Goal: Download file/media: Download file/media

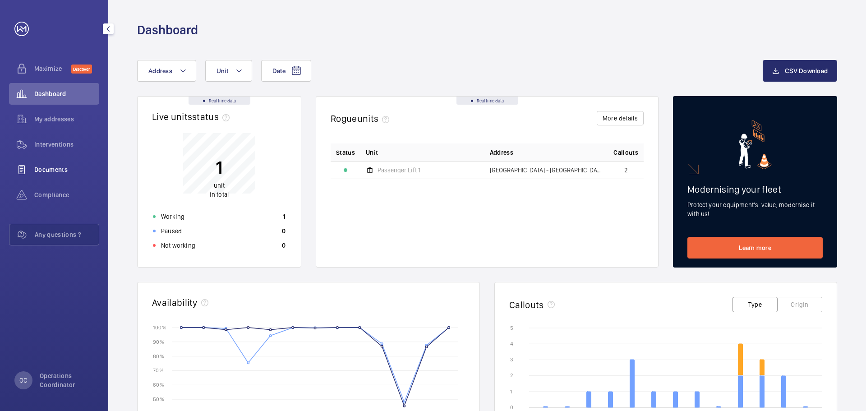
click at [55, 168] on span "Documents" at bounding box center [66, 169] width 65 height 9
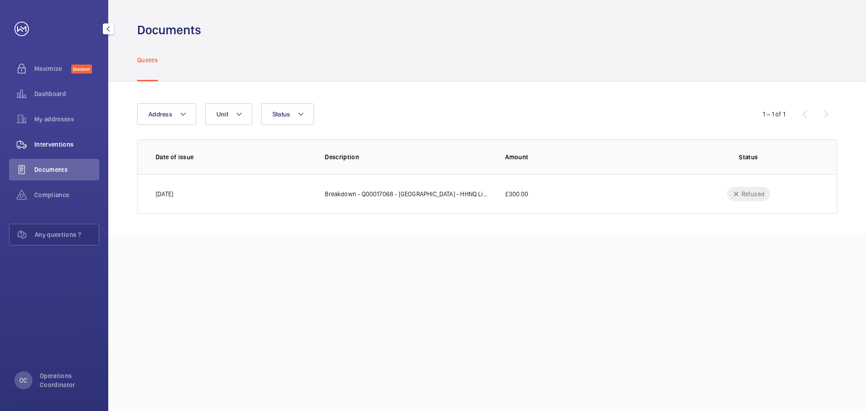
click at [77, 146] on span "Interventions" at bounding box center [66, 144] width 65 height 9
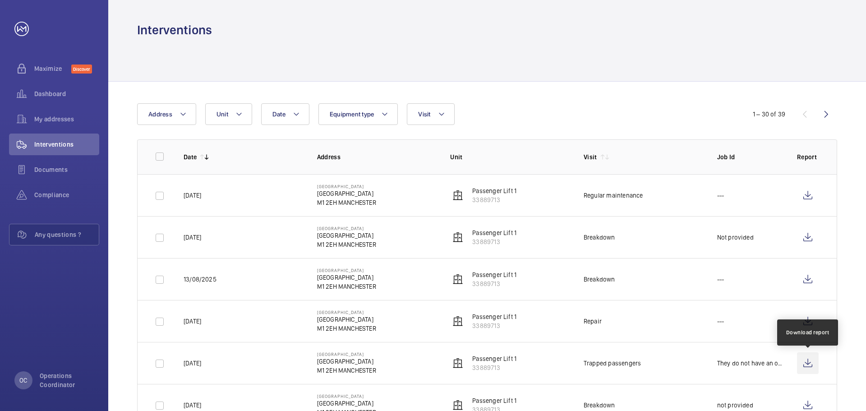
click at [814, 360] on wm-front-icon-button at bounding box center [808, 363] width 22 height 22
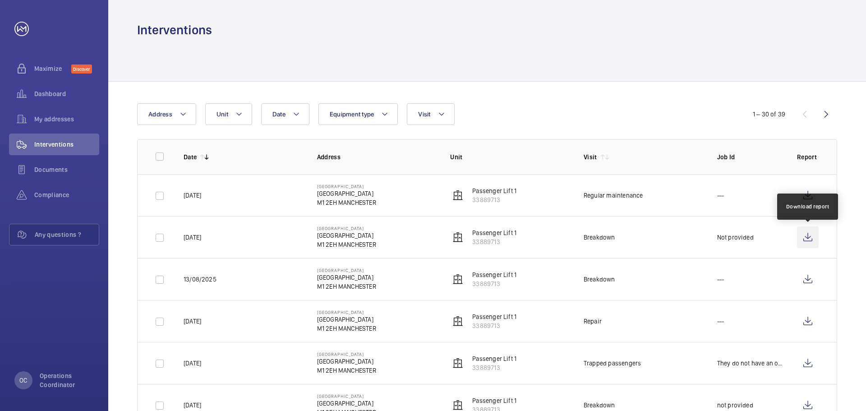
click at [802, 232] on wm-front-icon-button at bounding box center [808, 237] width 22 height 22
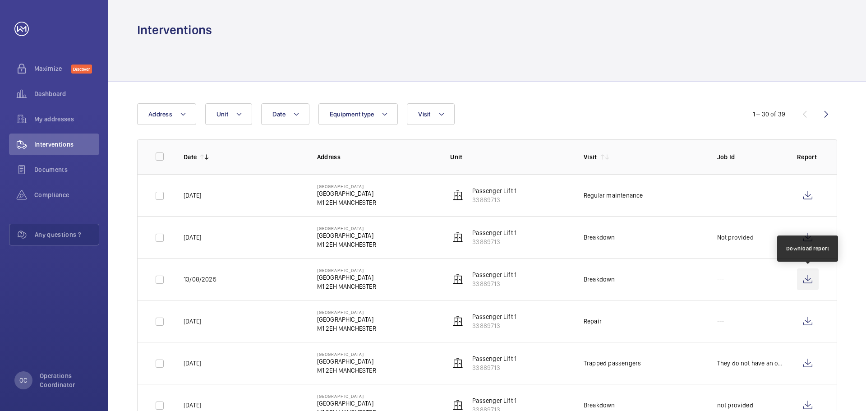
click at [810, 279] on wm-front-icon-button at bounding box center [808, 279] width 22 height 22
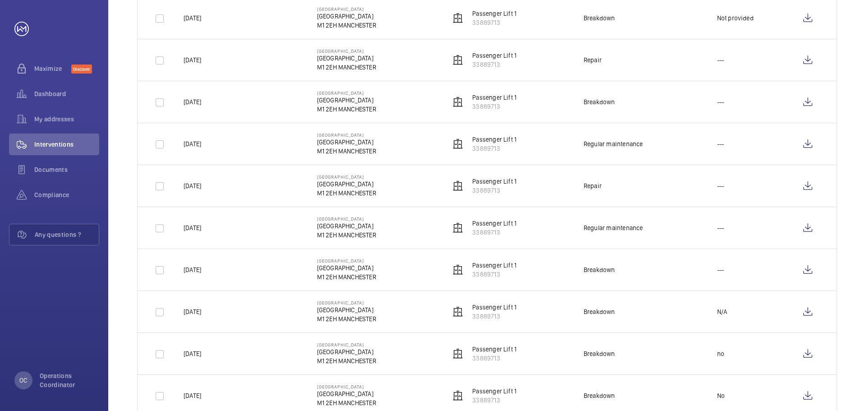
scroll to position [1044, 0]
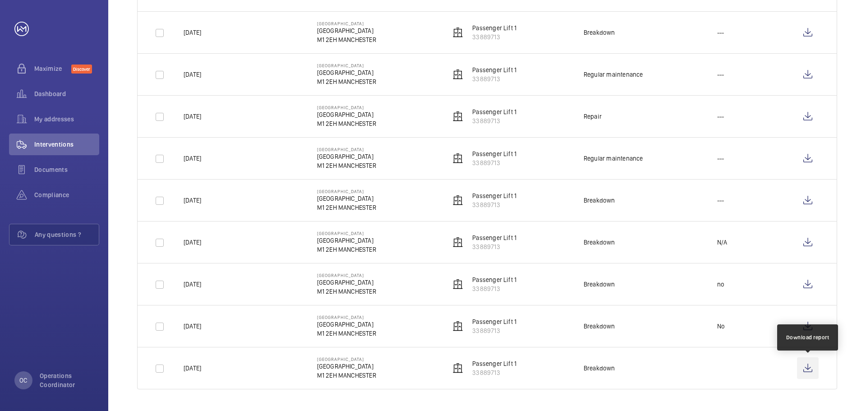
click at [807, 370] on wm-front-icon-button at bounding box center [808, 368] width 22 height 22
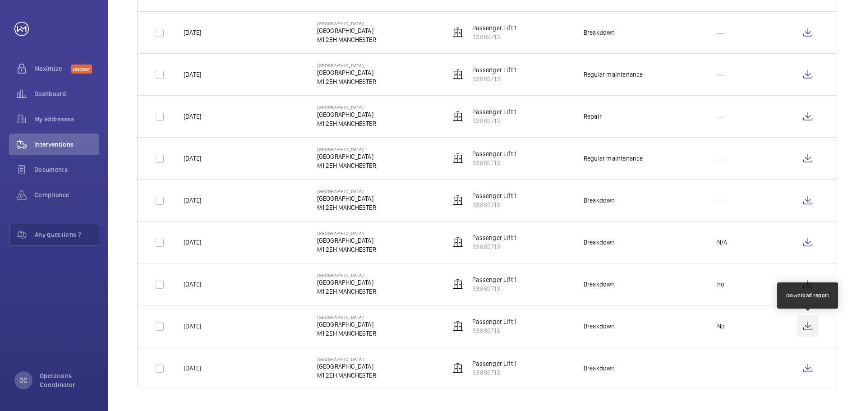
click at [808, 327] on wm-front-icon-button at bounding box center [808, 326] width 22 height 22
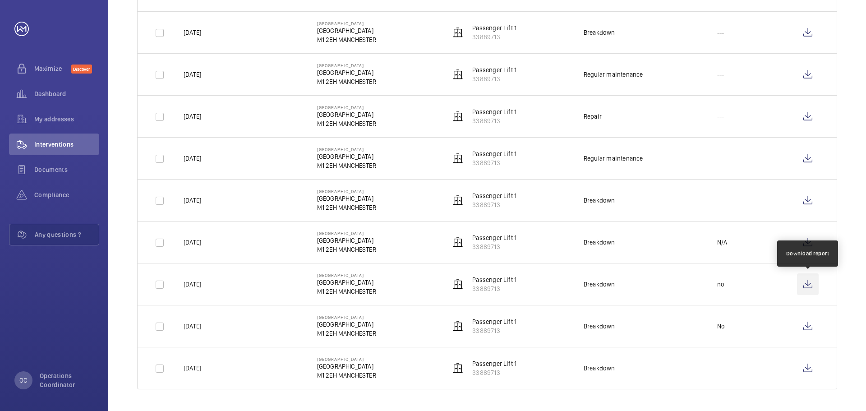
click at [805, 285] on wm-front-icon-button at bounding box center [808, 284] width 22 height 22
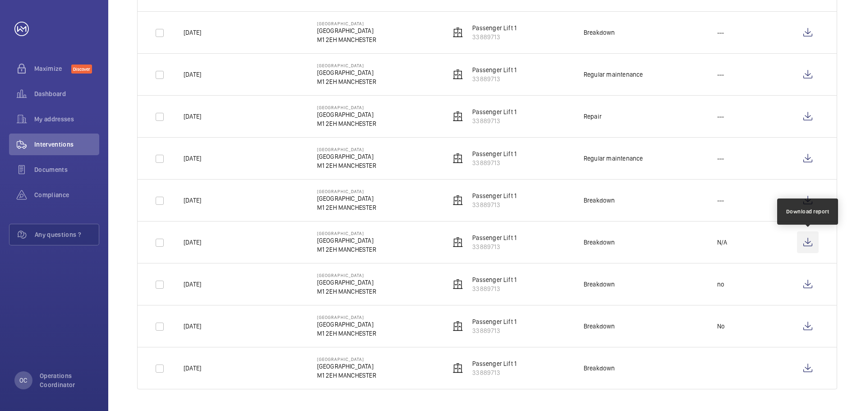
click at [814, 241] on wm-front-icon-button at bounding box center [808, 242] width 22 height 22
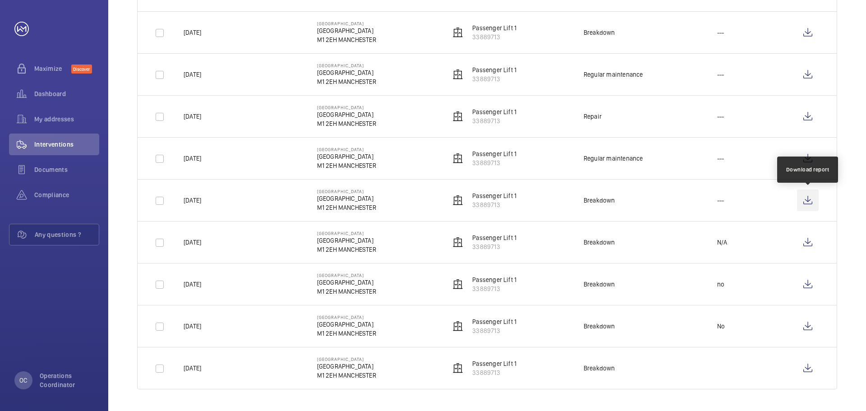
click at [810, 208] on wm-front-icon-button at bounding box center [808, 200] width 22 height 22
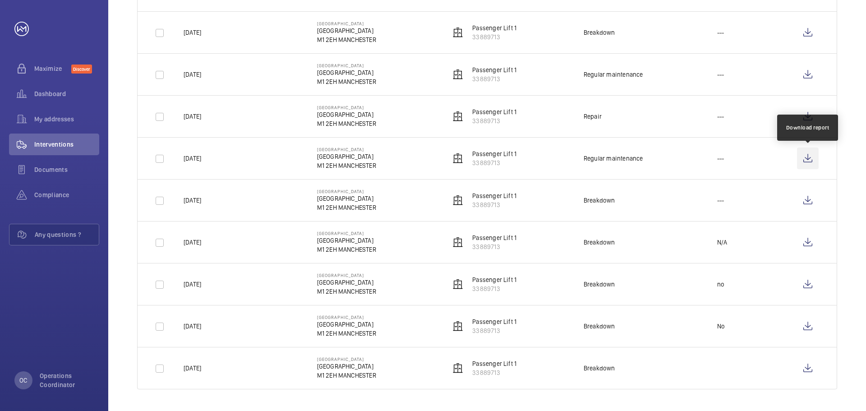
click at [804, 157] on wm-front-icon-button at bounding box center [808, 159] width 22 height 22
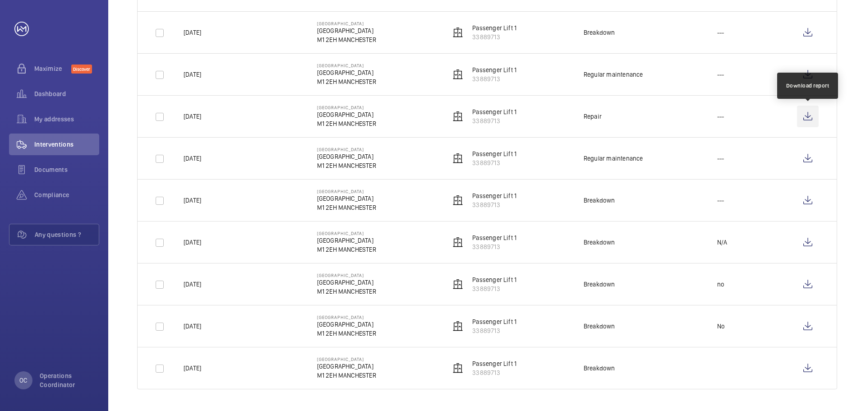
click at [801, 112] on wm-front-icon-button at bounding box center [808, 117] width 22 height 22
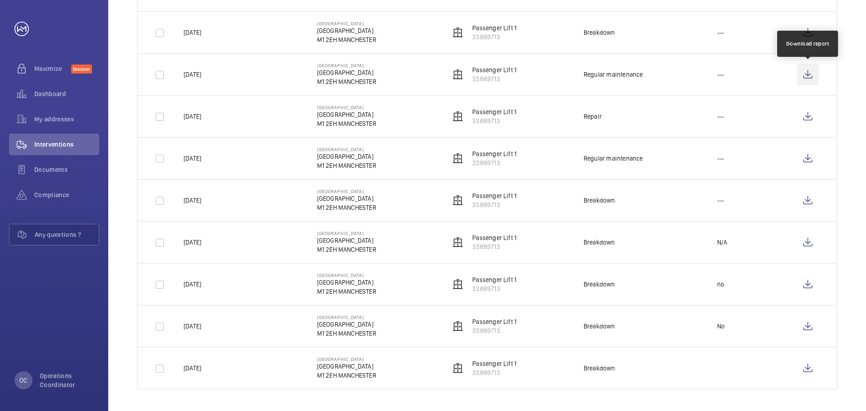
click at [805, 74] on wm-front-icon-button at bounding box center [808, 75] width 22 height 22
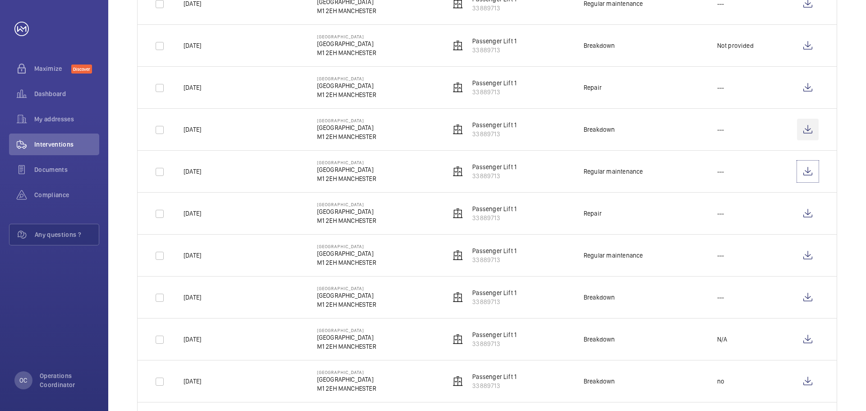
scroll to position [945, 0]
click at [810, 133] on wm-front-icon-button at bounding box center [808, 131] width 22 height 22
click at [806, 93] on wm-front-icon-button at bounding box center [808, 89] width 22 height 22
click at [813, 52] on wm-front-icon-button at bounding box center [808, 48] width 22 height 22
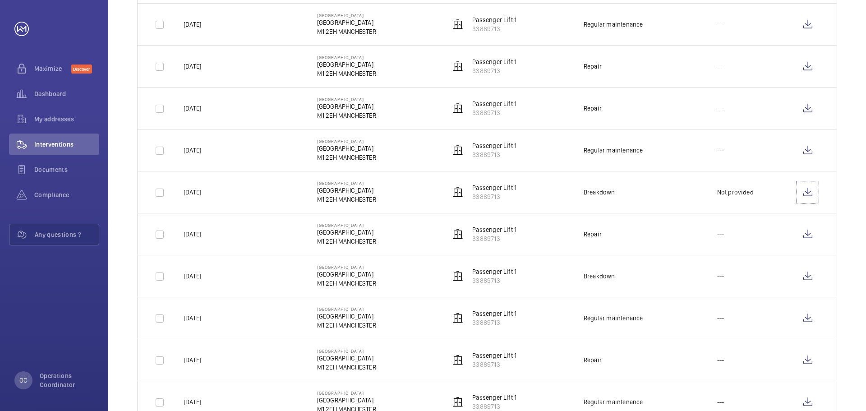
scroll to position [786, 0]
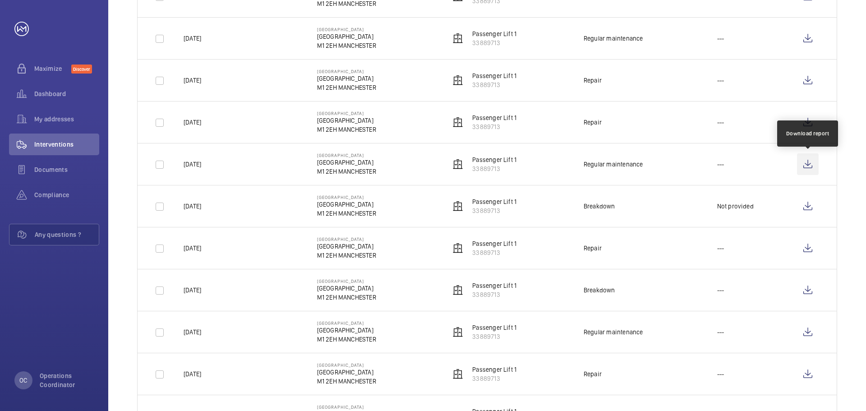
click at [803, 163] on wm-front-icon-button at bounding box center [808, 164] width 22 height 22
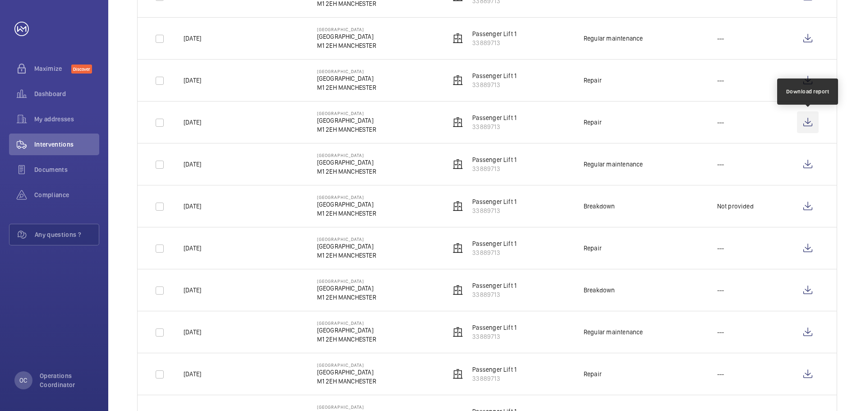
click at [810, 132] on wm-front-icon-button at bounding box center [808, 122] width 22 height 22
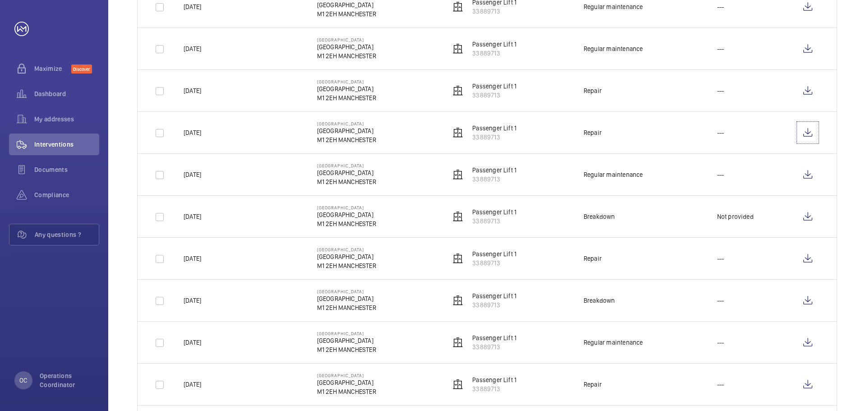
scroll to position [697, 0]
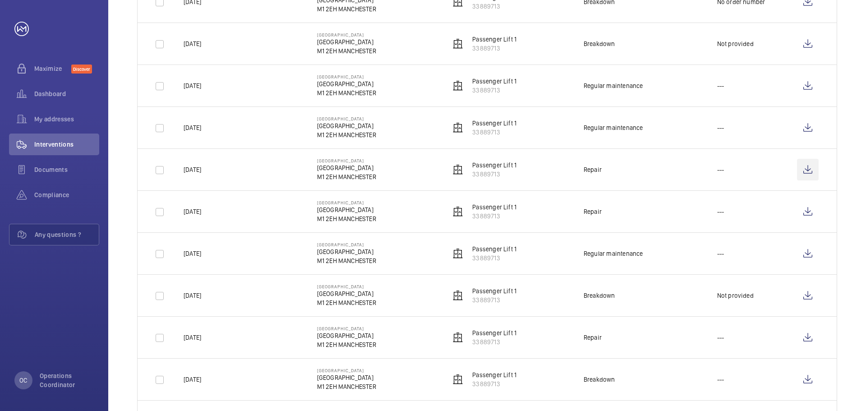
drag, startPoint x: 810, startPoint y: 156, endPoint x: 809, endPoint y: 163, distance: 7.3
click at [810, 159] on td at bounding box center [810, 169] width 54 height 42
click at [808, 167] on wm-front-icon-button at bounding box center [808, 170] width 22 height 22
click at [814, 130] on wm-front-icon-button at bounding box center [808, 128] width 22 height 22
click at [805, 84] on wm-front-icon-button at bounding box center [808, 86] width 22 height 22
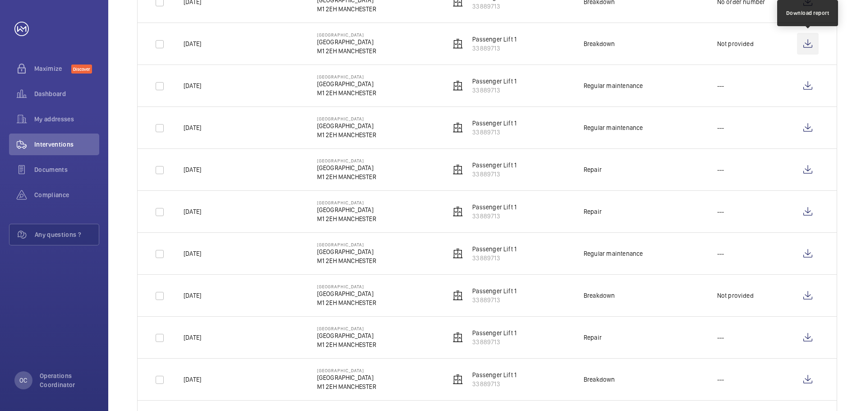
click at [809, 46] on wm-front-icon-button at bounding box center [808, 44] width 22 height 22
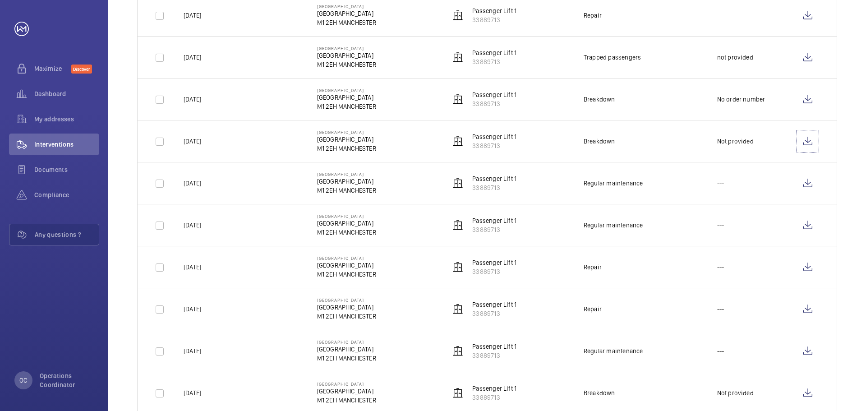
scroll to position [598, 0]
click at [805, 106] on wm-front-icon-button at bounding box center [808, 101] width 22 height 22
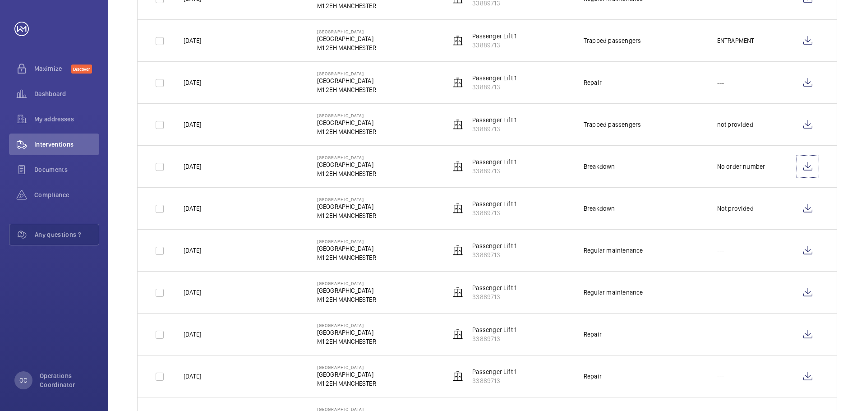
scroll to position [526, 0]
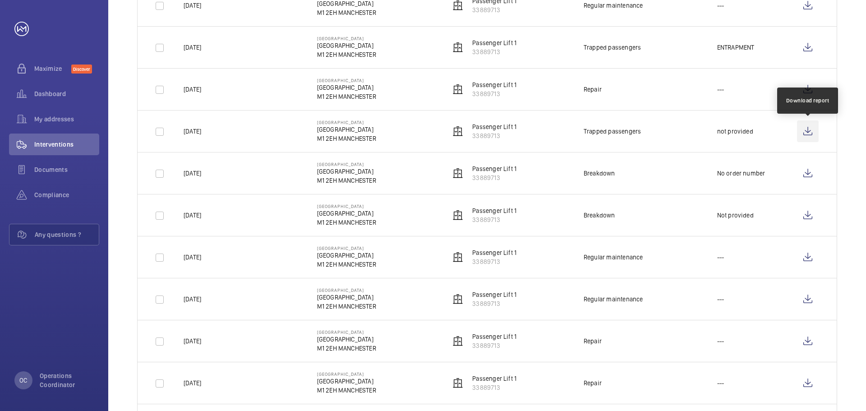
click at [810, 141] on wm-front-icon-button at bounding box center [808, 131] width 22 height 22
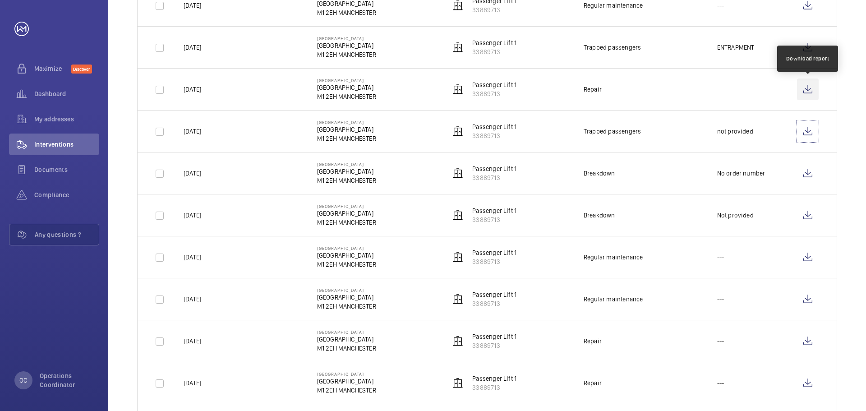
scroll to position [521, 0]
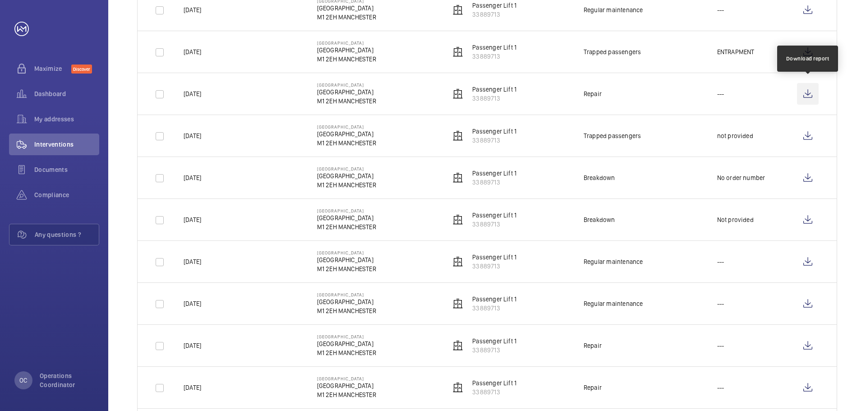
click at [808, 88] on wm-front-icon-button at bounding box center [808, 94] width 22 height 22
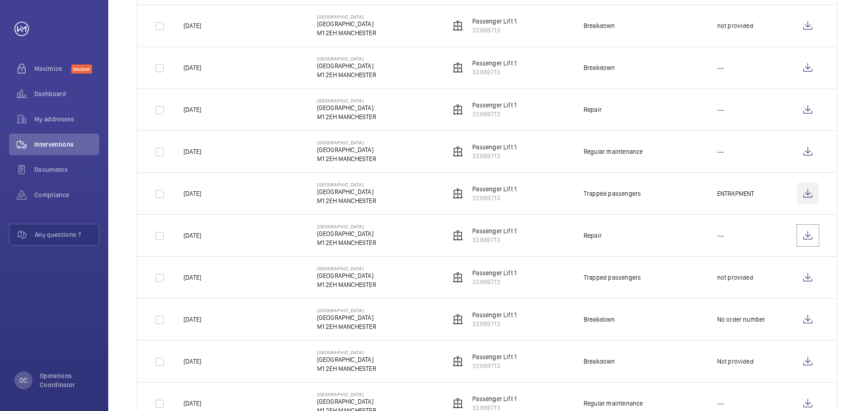
scroll to position [379, 0]
click at [802, 201] on wm-front-icon-button at bounding box center [808, 194] width 22 height 22
click at [816, 155] on wm-front-icon-button at bounding box center [808, 152] width 22 height 22
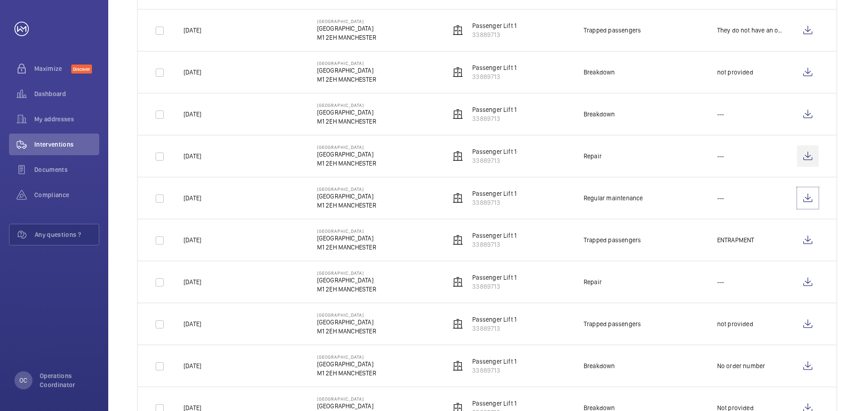
scroll to position [331, 0]
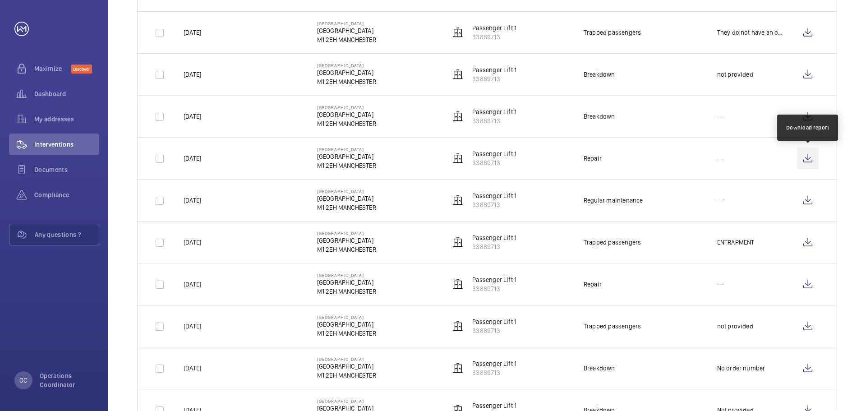
click at [810, 166] on wm-front-icon-button at bounding box center [808, 159] width 22 height 22
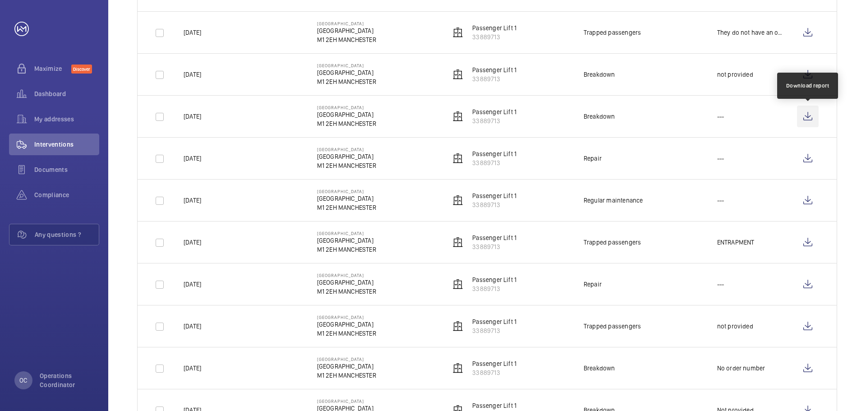
click at [806, 114] on wm-front-icon-button at bounding box center [808, 117] width 22 height 22
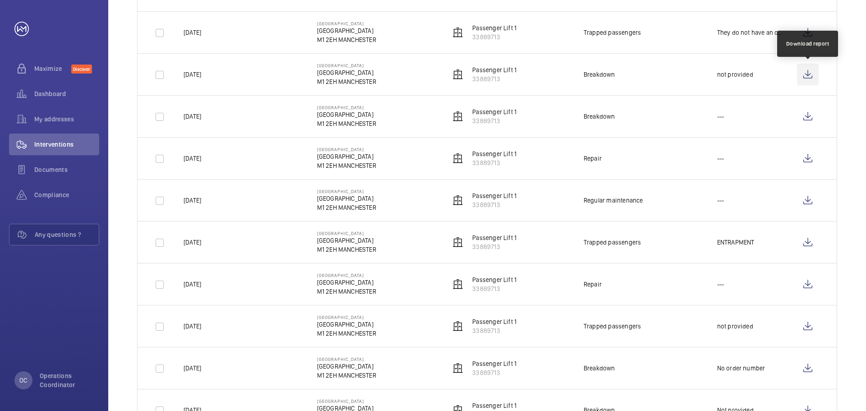
click at [811, 80] on wm-front-icon-button at bounding box center [808, 75] width 22 height 22
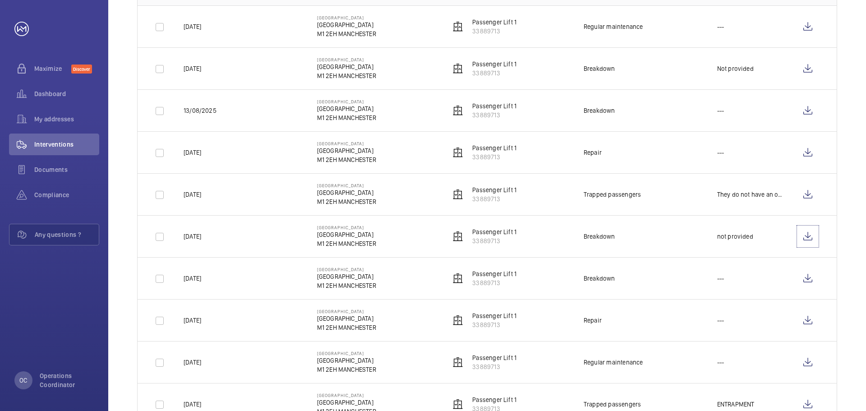
scroll to position [154, 0]
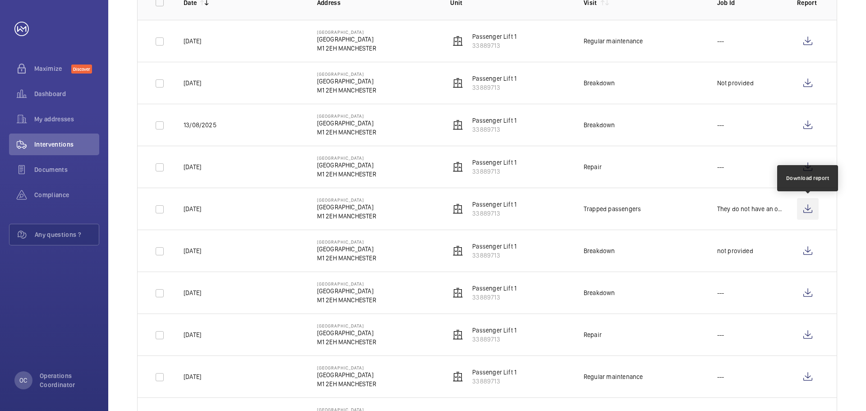
click at [813, 206] on wm-front-icon-button at bounding box center [808, 209] width 22 height 22
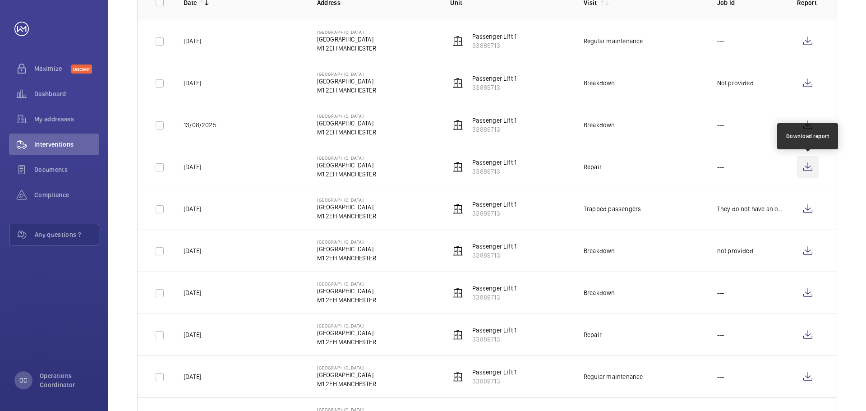
click at [812, 162] on wm-front-icon-button at bounding box center [808, 167] width 22 height 22
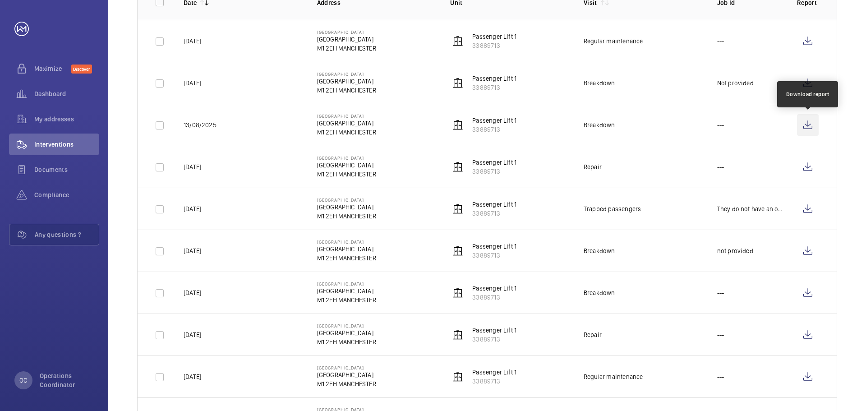
click at [815, 128] on wm-front-icon-button at bounding box center [808, 125] width 22 height 22
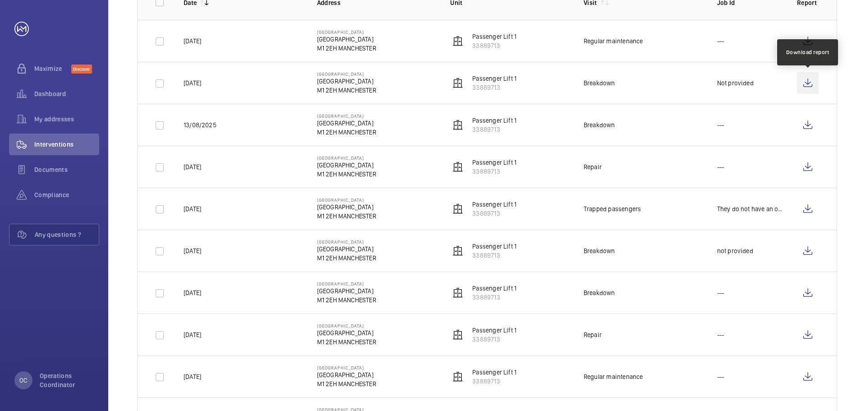
click at [815, 79] on wm-front-icon-button at bounding box center [808, 83] width 22 height 22
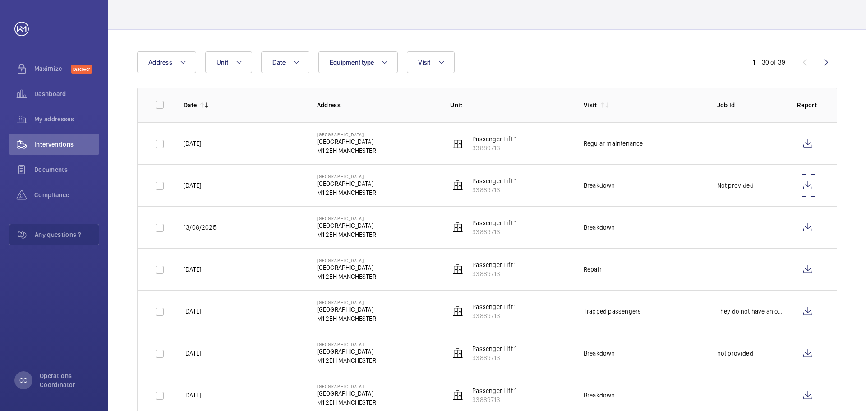
scroll to position [50, 0]
click at [818, 153] on wm-front-icon-button at bounding box center [808, 146] width 22 height 22
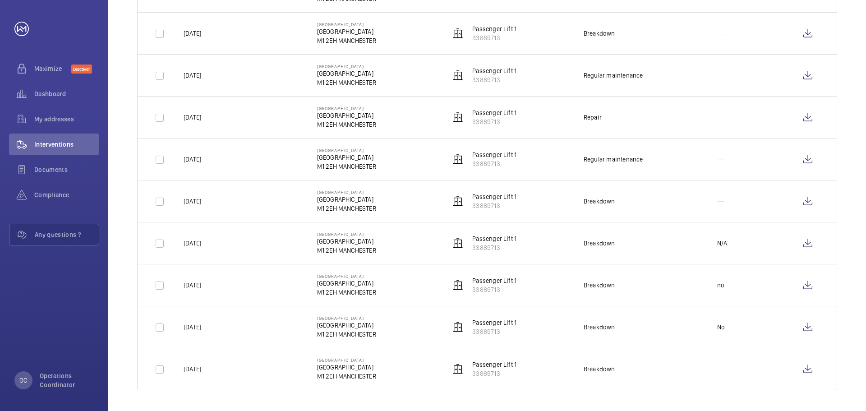
scroll to position [1044, 0]
click at [807, 369] on wm-front-icon-button at bounding box center [808, 368] width 22 height 22
click at [805, 326] on wm-front-icon-button at bounding box center [808, 326] width 22 height 22
click at [804, 285] on wm-front-icon-button at bounding box center [808, 284] width 22 height 22
click at [812, 245] on wm-front-icon-button at bounding box center [808, 242] width 22 height 22
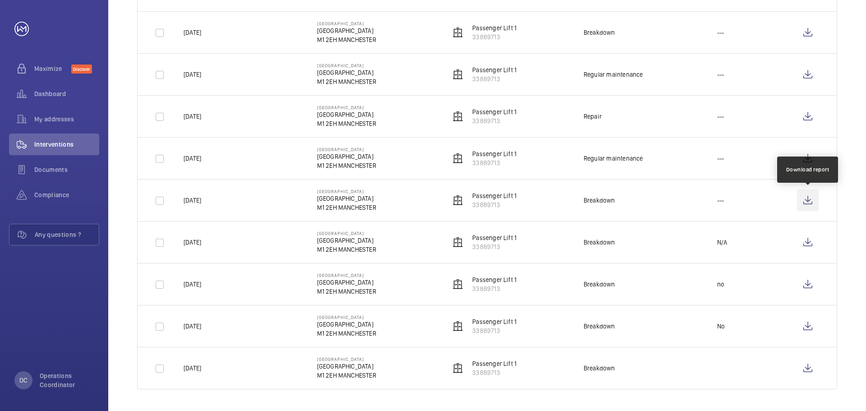
click at [807, 196] on wm-front-icon-button at bounding box center [808, 200] width 22 height 22
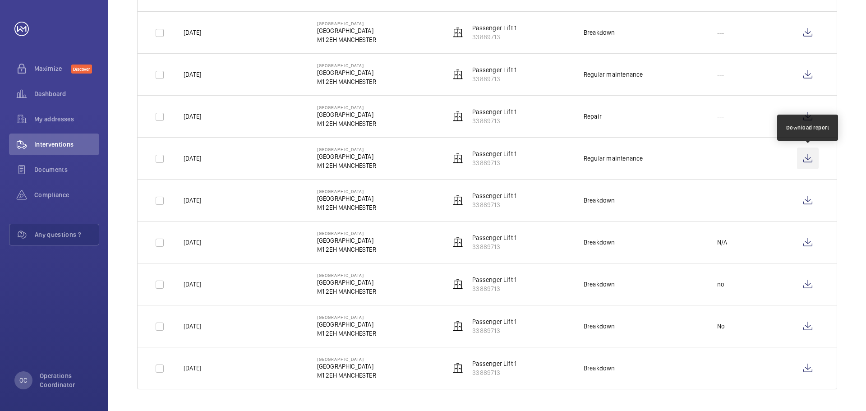
click at [814, 163] on wm-front-icon-button at bounding box center [808, 159] width 22 height 22
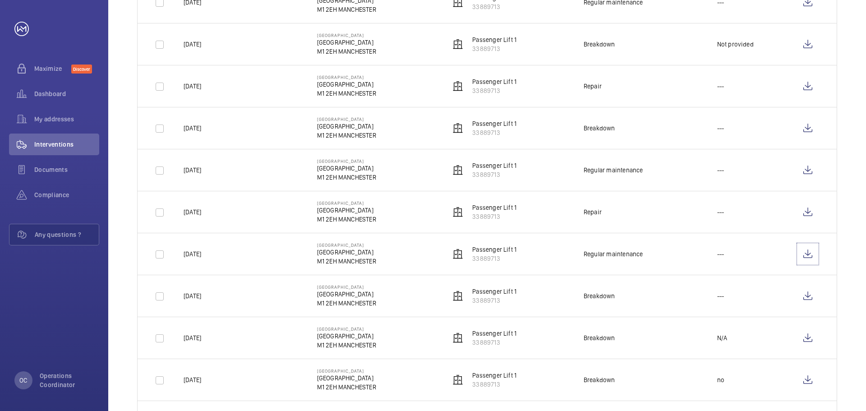
scroll to position [938, 0]
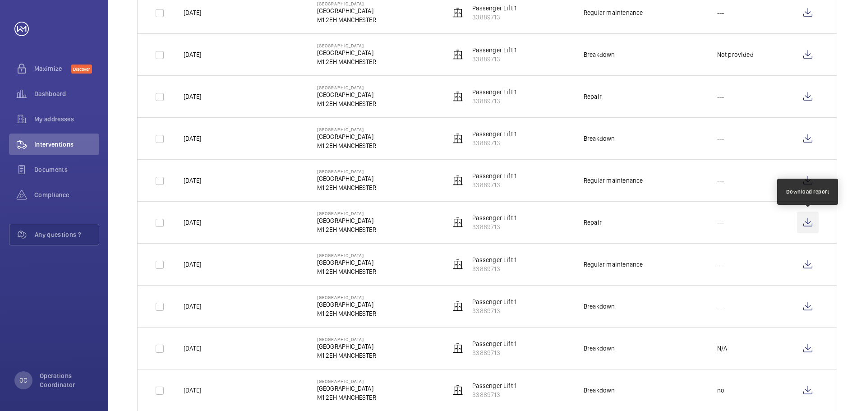
click at [810, 224] on wm-front-icon-button at bounding box center [808, 223] width 22 height 22
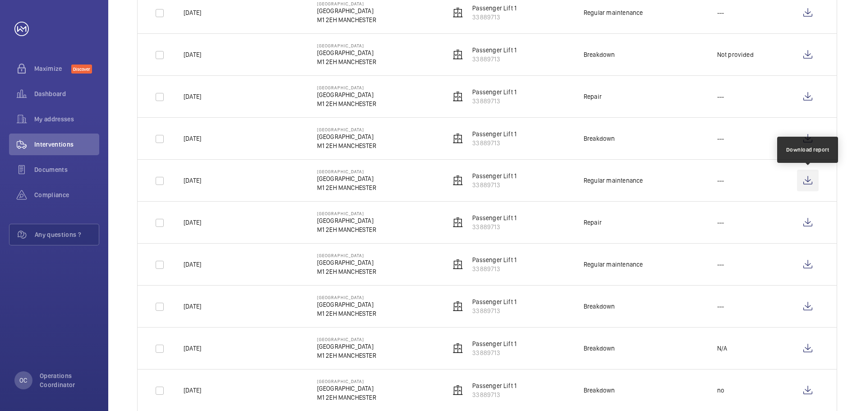
click at [812, 180] on wm-front-icon-button at bounding box center [808, 181] width 22 height 22
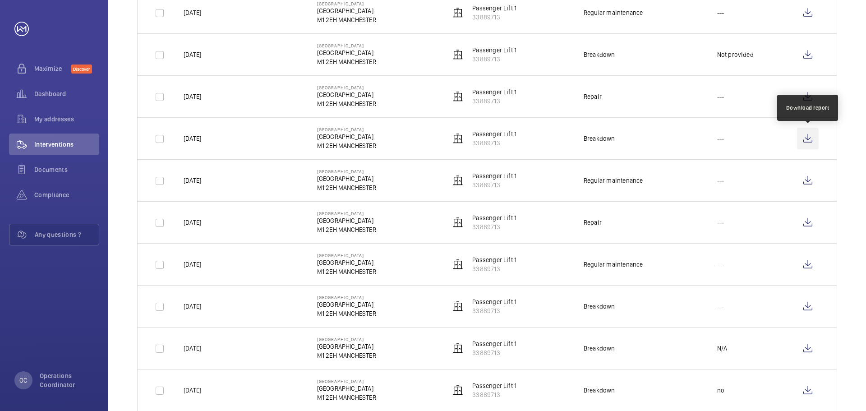
click at [811, 144] on wm-front-icon-button at bounding box center [808, 139] width 22 height 22
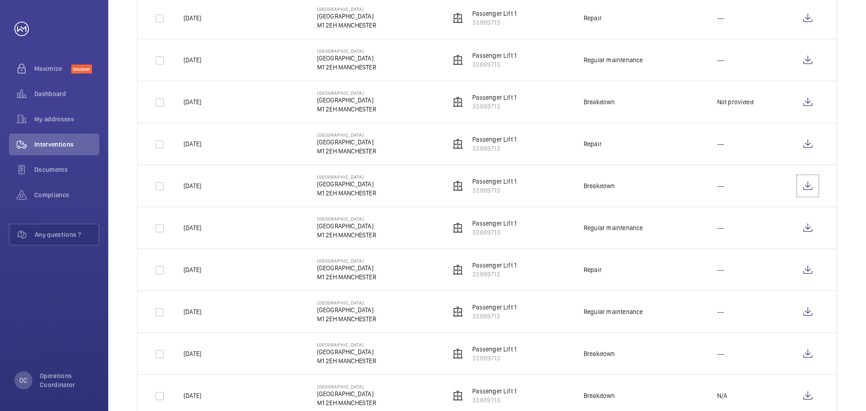
scroll to position [889, 0]
click at [815, 141] on wm-front-icon-button at bounding box center [808, 146] width 22 height 22
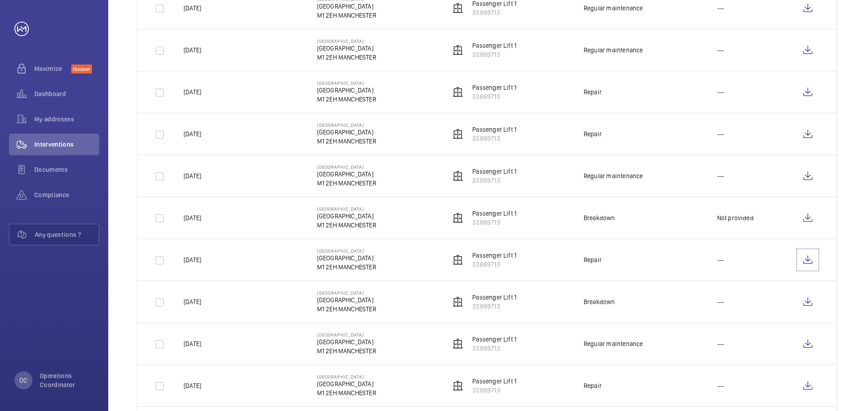
scroll to position [772, 0]
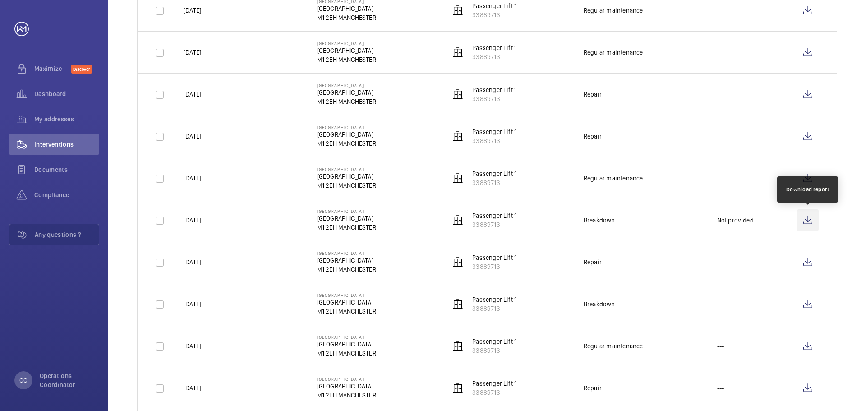
click at [814, 226] on wm-front-icon-button at bounding box center [808, 220] width 22 height 22
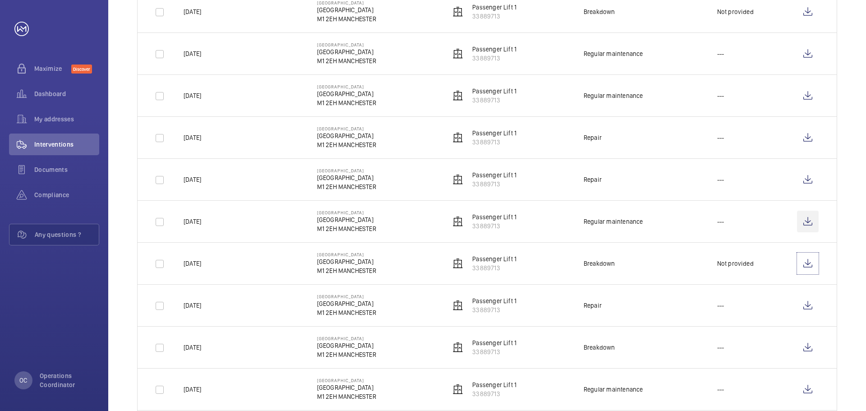
scroll to position [701, 0]
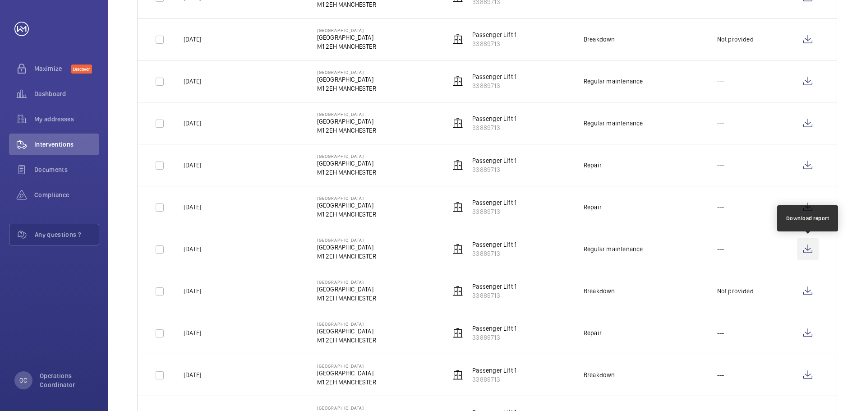
click at [807, 254] on wm-front-icon-button at bounding box center [808, 249] width 22 height 22
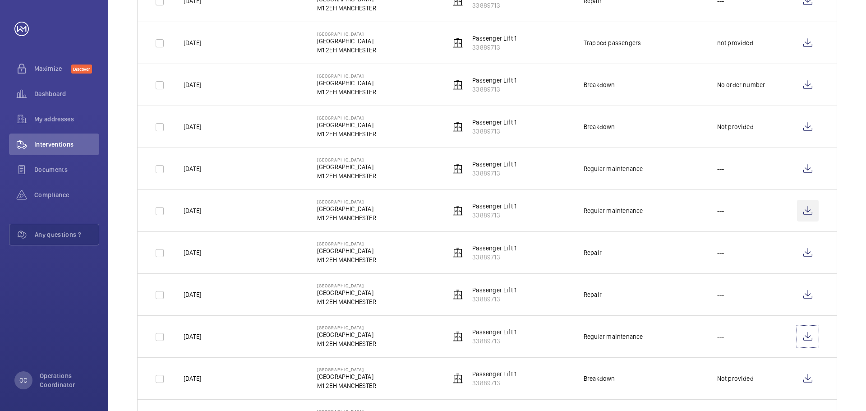
scroll to position [576, 0]
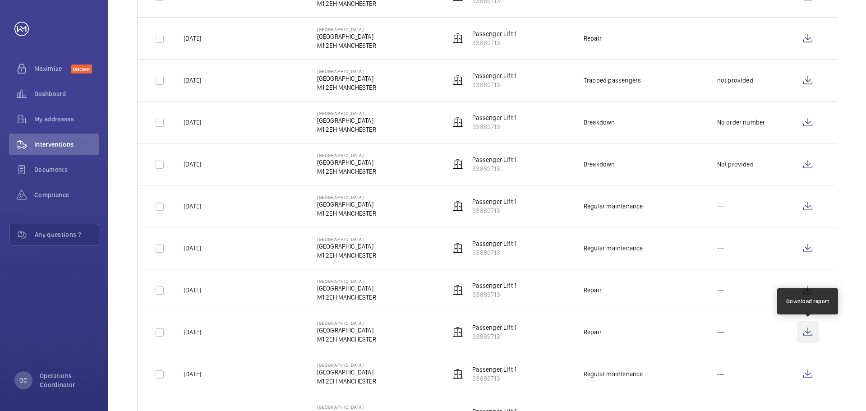
click at [809, 327] on wm-front-icon-button at bounding box center [808, 332] width 22 height 22
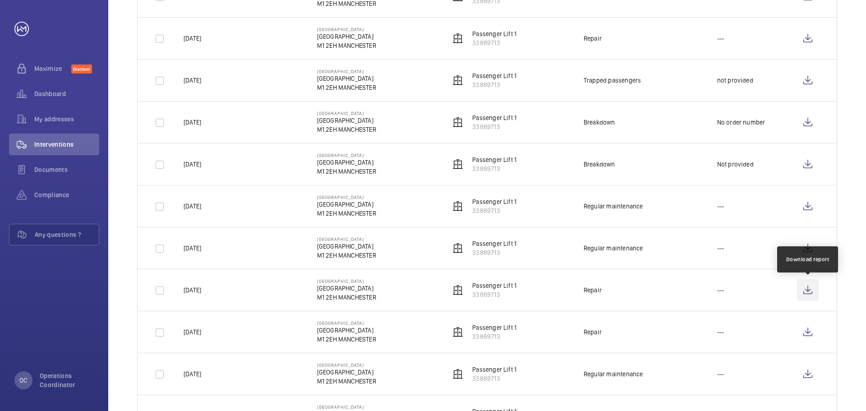
click at [801, 294] on wm-front-icon-button at bounding box center [808, 290] width 22 height 22
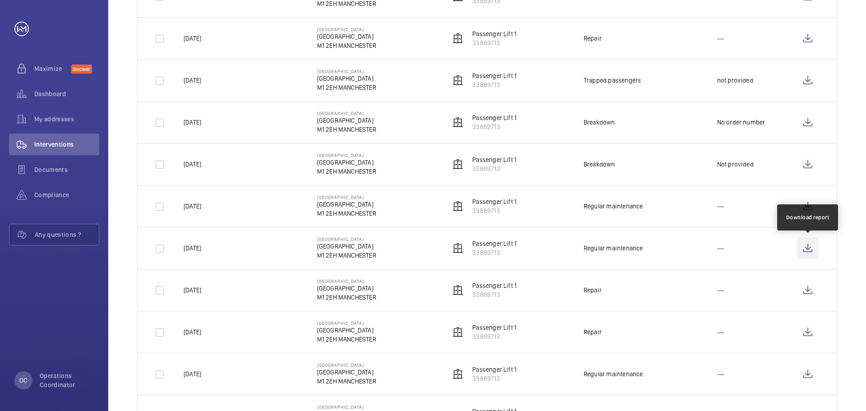
click at [811, 257] on wm-front-icon-button at bounding box center [808, 248] width 22 height 22
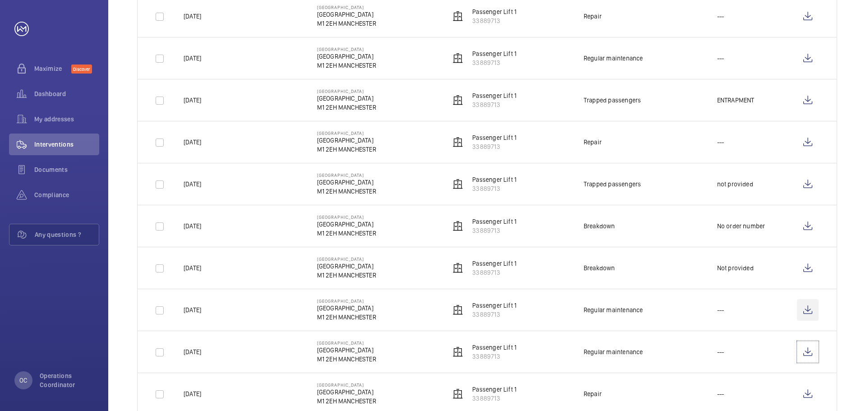
scroll to position [465, 0]
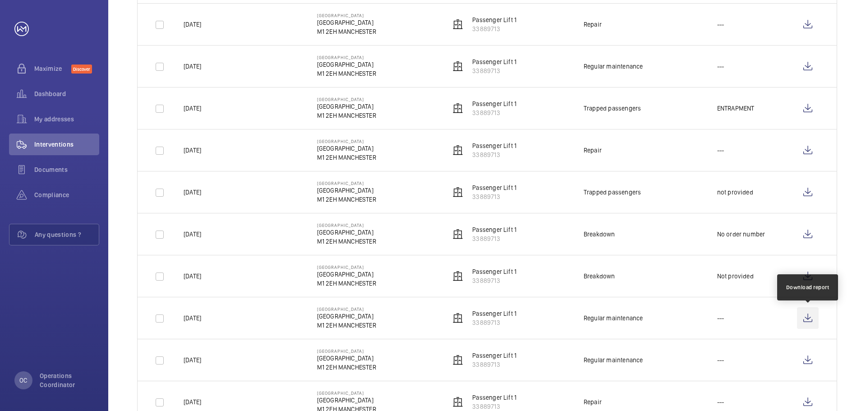
click at [805, 321] on wm-front-icon-button at bounding box center [808, 318] width 22 height 22
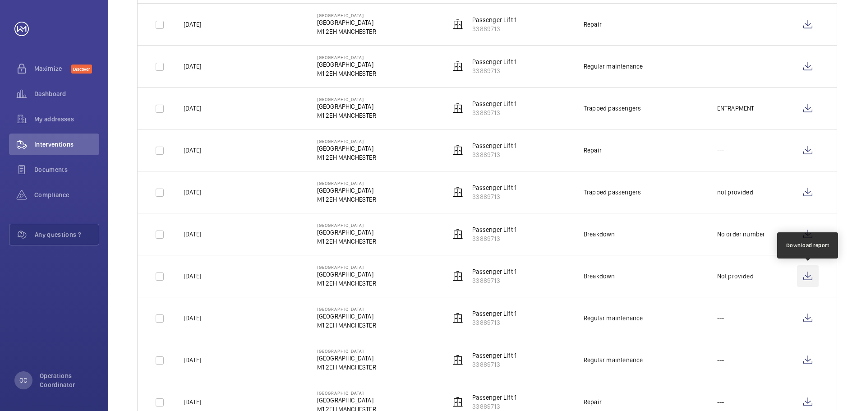
click at [802, 279] on wm-front-icon-button at bounding box center [808, 276] width 22 height 22
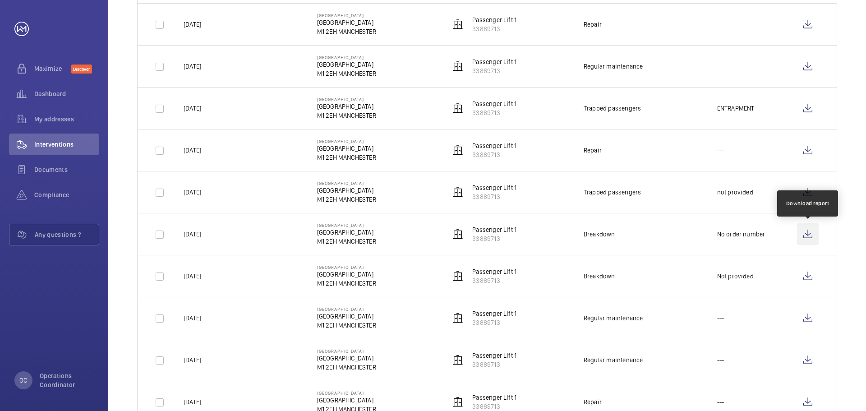
click at [810, 240] on wm-front-icon-button at bounding box center [808, 234] width 22 height 22
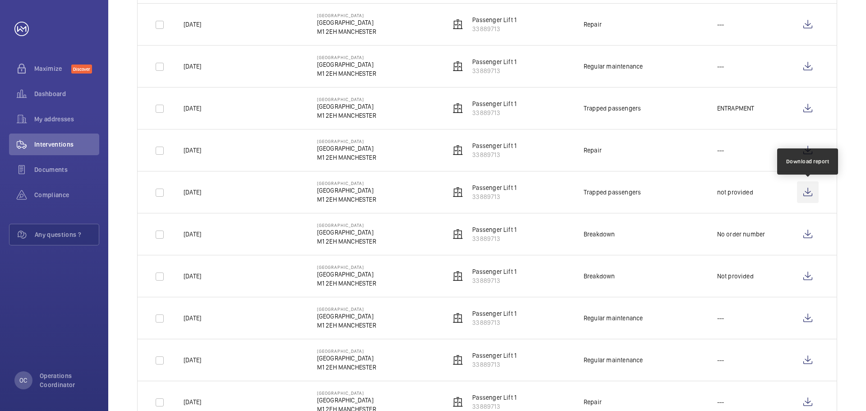
click at [803, 198] on wm-front-icon-button at bounding box center [808, 192] width 22 height 22
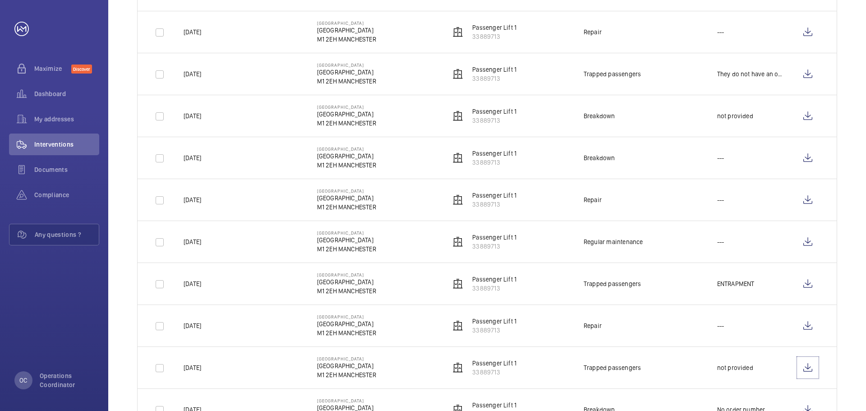
scroll to position [301, 0]
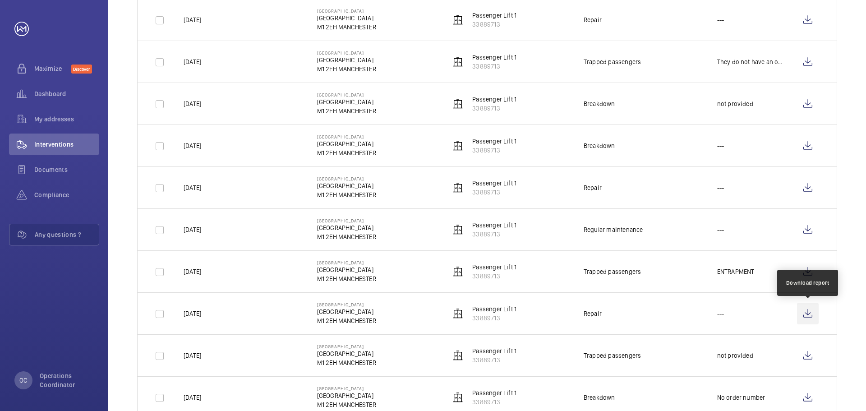
click at [805, 323] on wm-front-icon-button at bounding box center [808, 314] width 22 height 22
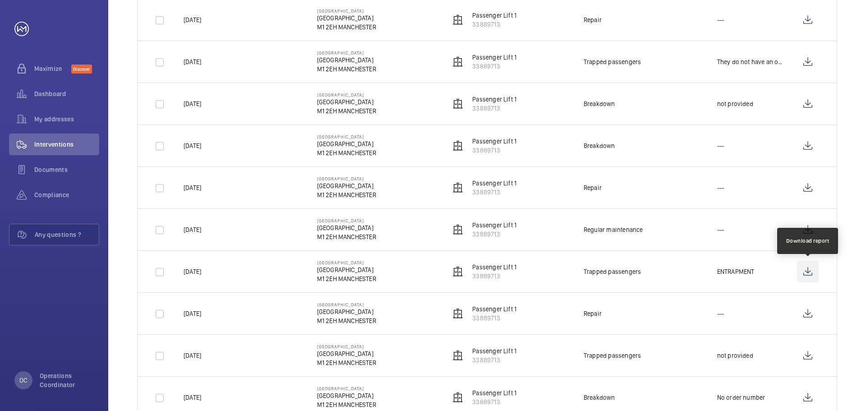
click at [808, 278] on wm-front-icon-button at bounding box center [808, 272] width 22 height 22
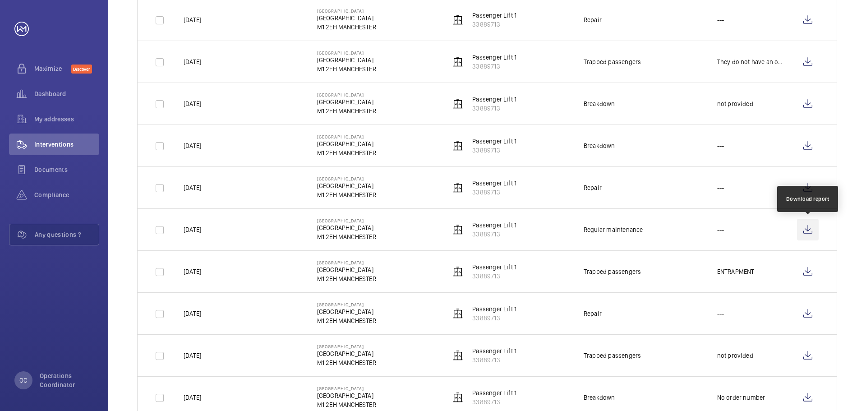
click at [810, 228] on wm-front-icon-button at bounding box center [808, 230] width 22 height 22
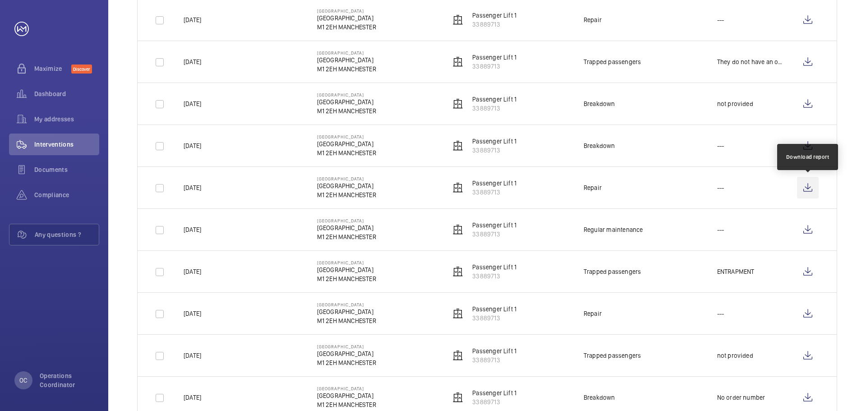
click at [806, 186] on wm-front-icon-button at bounding box center [808, 188] width 22 height 22
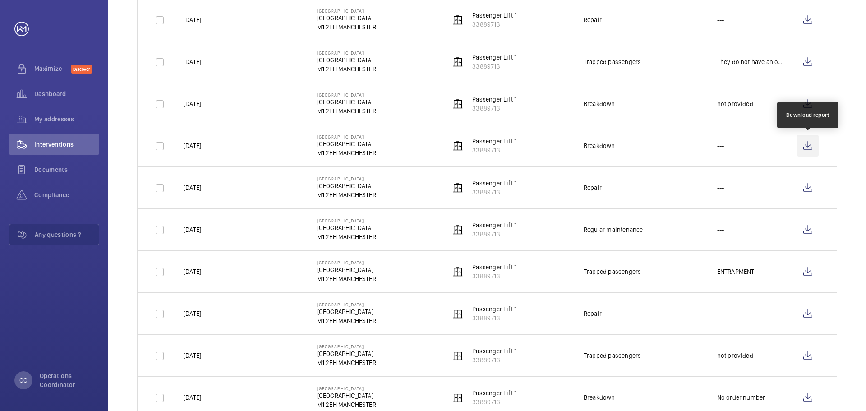
click at [808, 148] on wm-front-icon-button at bounding box center [808, 146] width 22 height 22
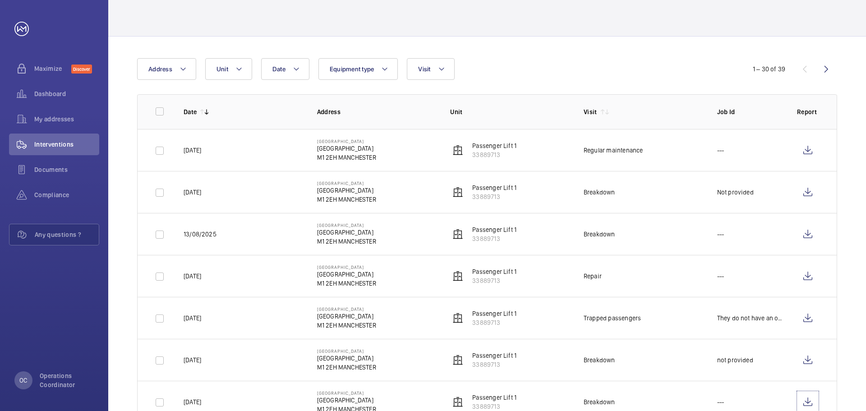
scroll to position [54, 0]
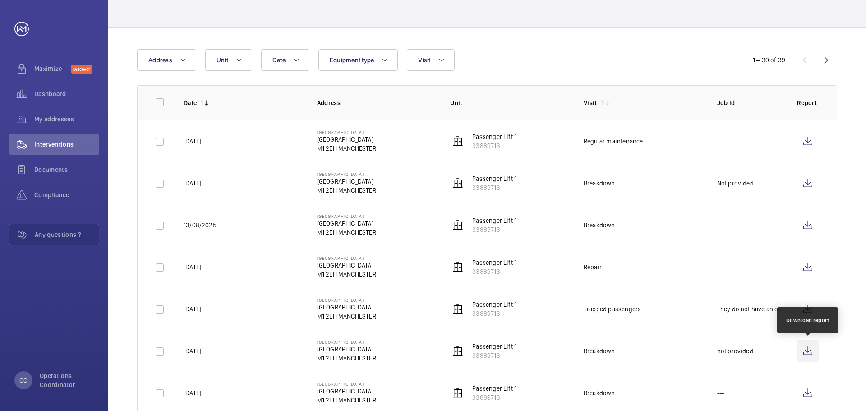
click at [806, 357] on wm-front-icon-button at bounding box center [808, 351] width 22 height 22
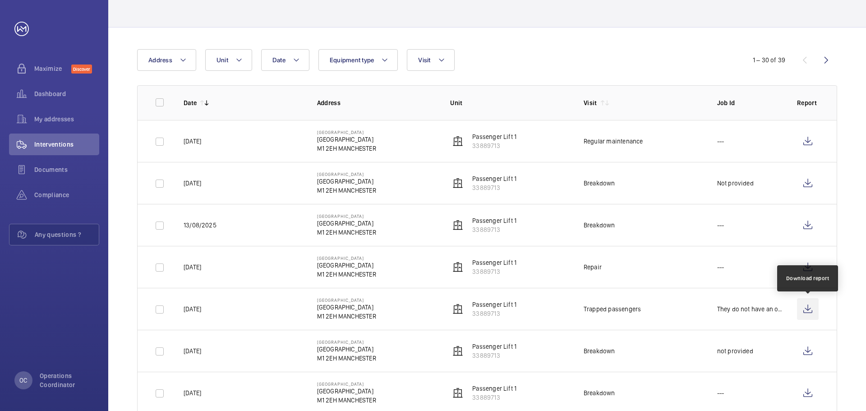
click at [814, 308] on wm-front-icon-button at bounding box center [808, 309] width 22 height 22
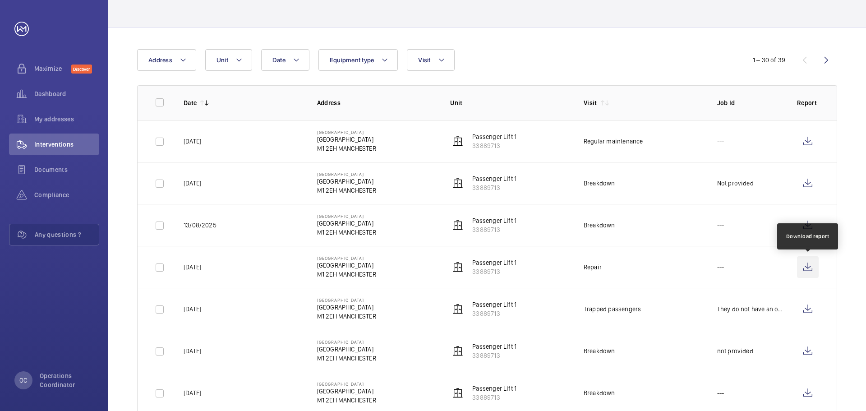
click at [810, 274] on wm-front-icon-button at bounding box center [808, 267] width 22 height 22
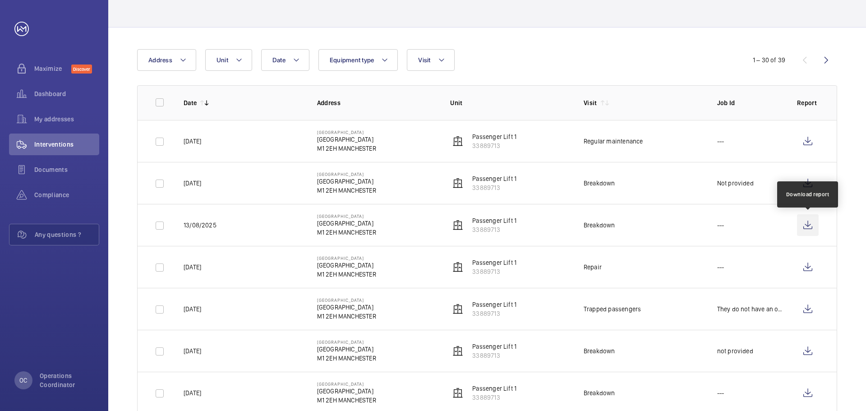
click at [806, 228] on wm-front-icon-button at bounding box center [808, 225] width 22 height 22
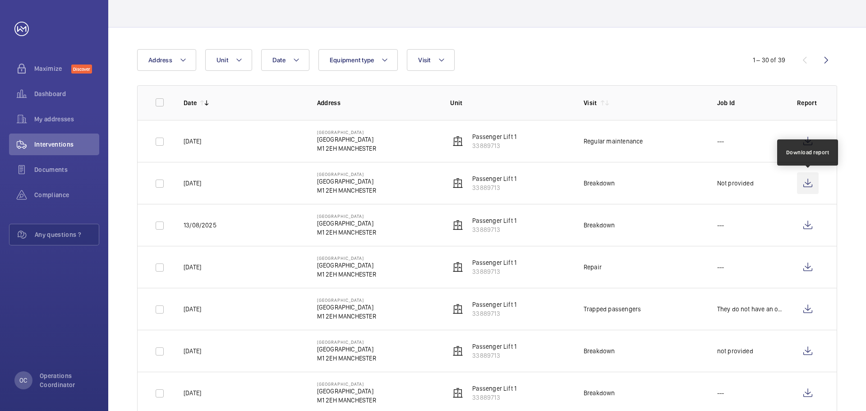
click at [804, 180] on wm-front-icon-button at bounding box center [808, 183] width 22 height 22
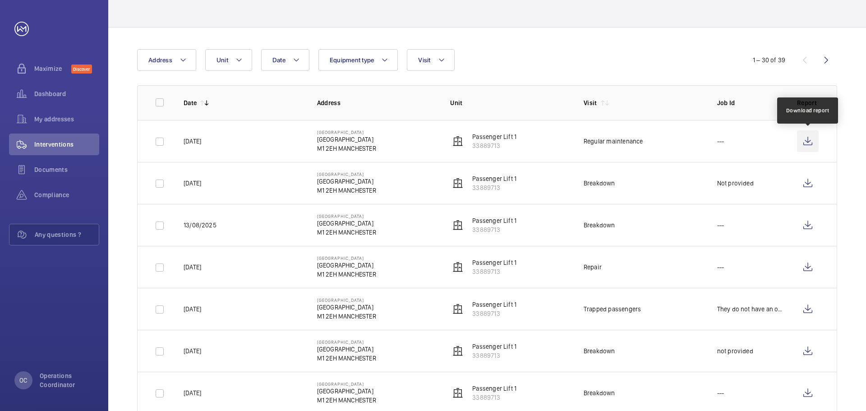
click at [812, 145] on wm-front-icon-button at bounding box center [808, 141] width 22 height 22
